Goal: Find specific page/section: Find specific page/section

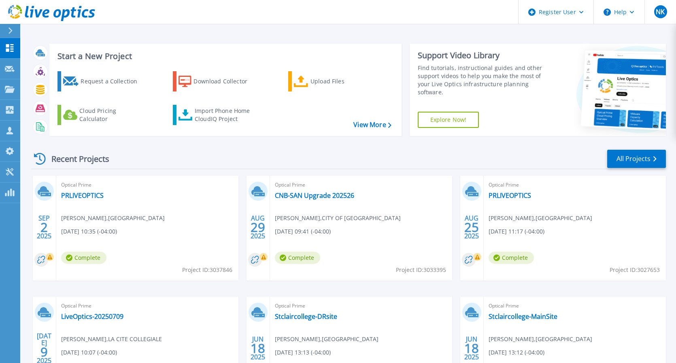
click at [8, 30] on icon at bounding box center [10, 31] width 4 height 6
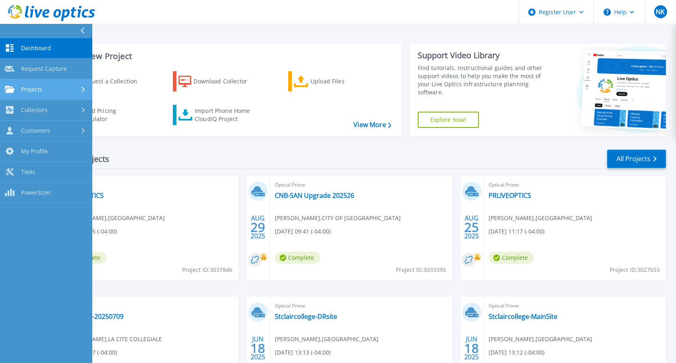
click at [37, 92] on span "Projects" at bounding box center [31, 89] width 21 height 7
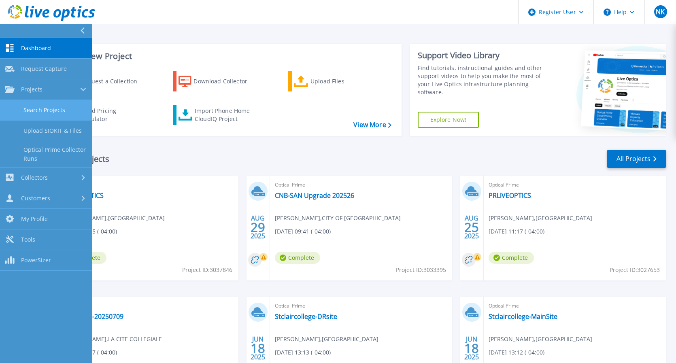
click at [41, 110] on link "Search Projects" at bounding box center [46, 110] width 92 height 21
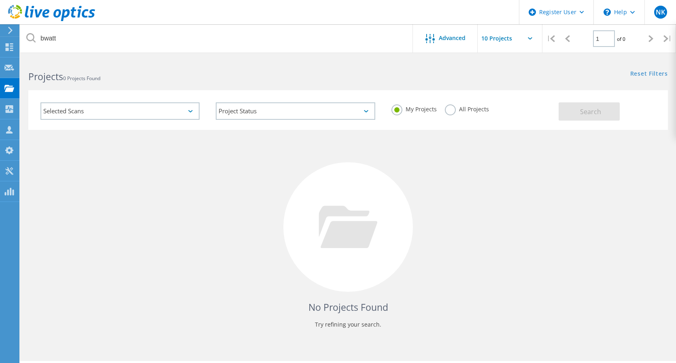
click at [448, 108] on label "All Projects" at bounding box center [467, 109] width 44 height 8
click at [0, 0] on input "All Projects" at bounding box center [0, 0] width 0 height 0
click at [594, 106] on button "Search" at bounding box center [589, 111] width 61 height 18
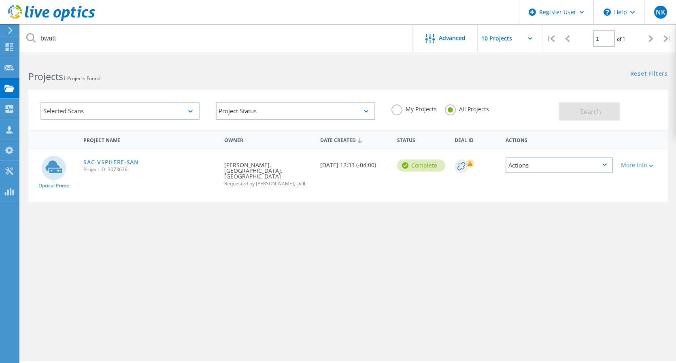
click at [111, 163] on link "SAC-VSPHERE-SAN" at bounding box center [110, 163] width 55 height 6
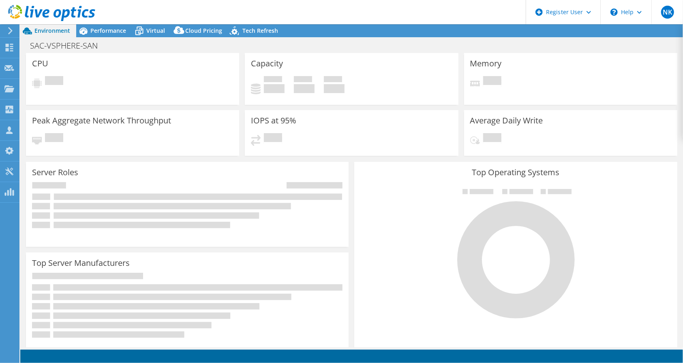
select select "USD"
select select "[GEOGRAPHIC_DATA]"
select select "CAD"
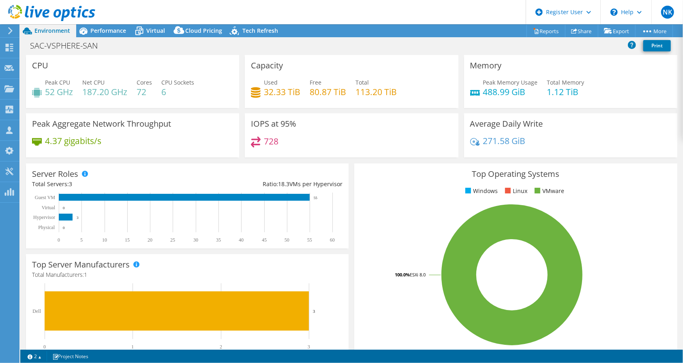
scroll to position [1, 0]
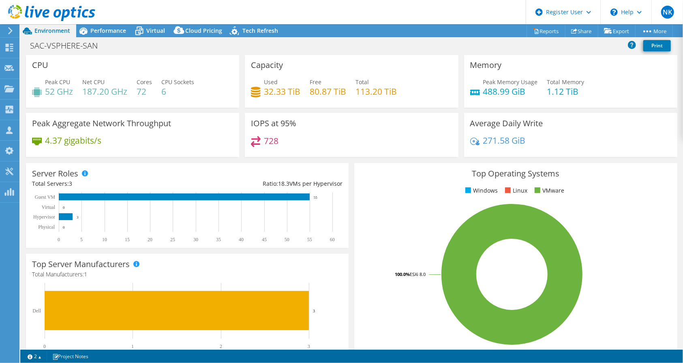
click at [322, 169] on div "Server Roles Physical Servers represent bare metal servers that were targets of…" at bounding box center [187, 205] width 322 height 85
